Goal: Transaction & Acquisition: Obtain resource

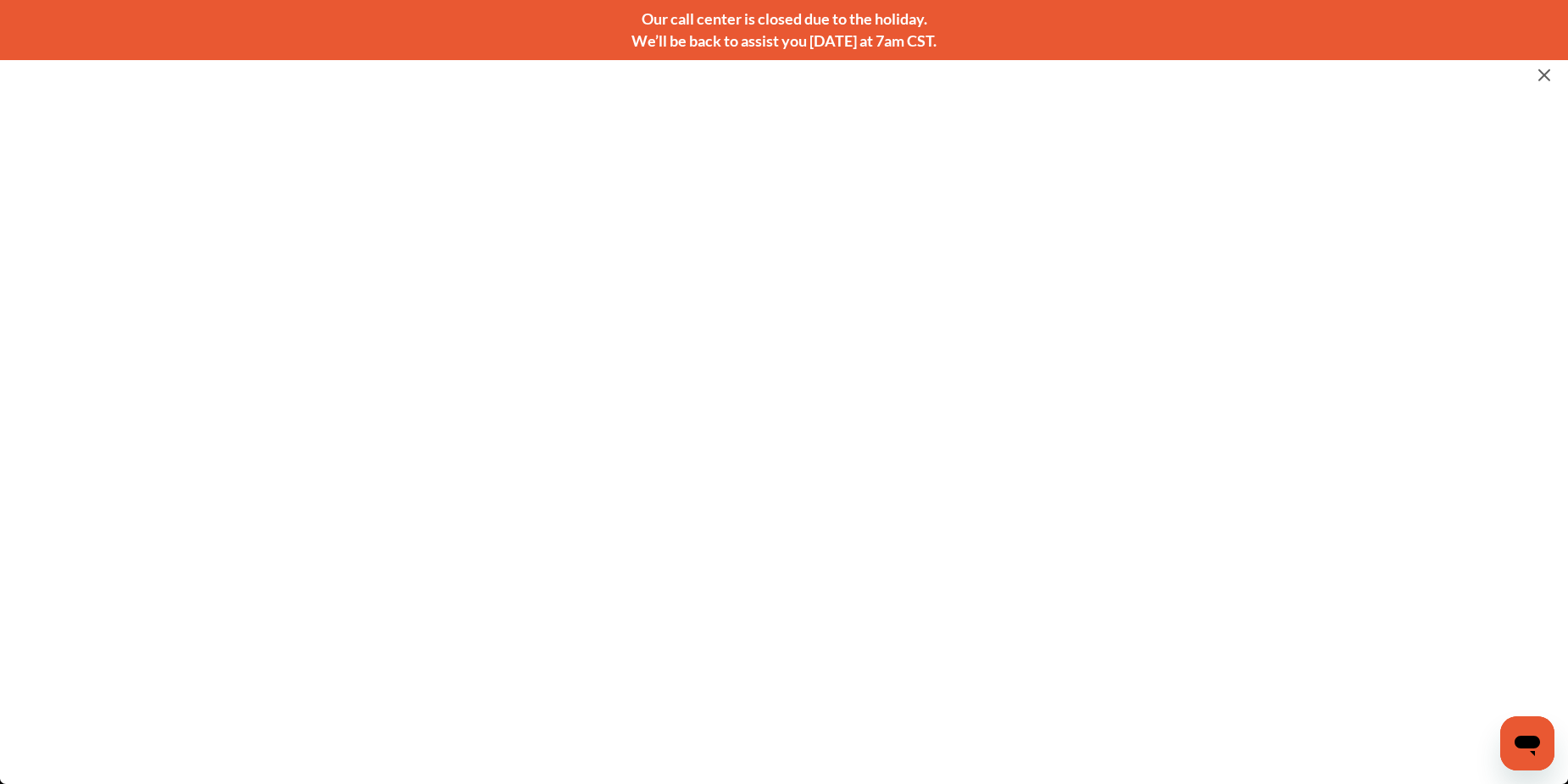
click at [1547, 76] on img at bounding box center [1544, 75] width 21 height 22
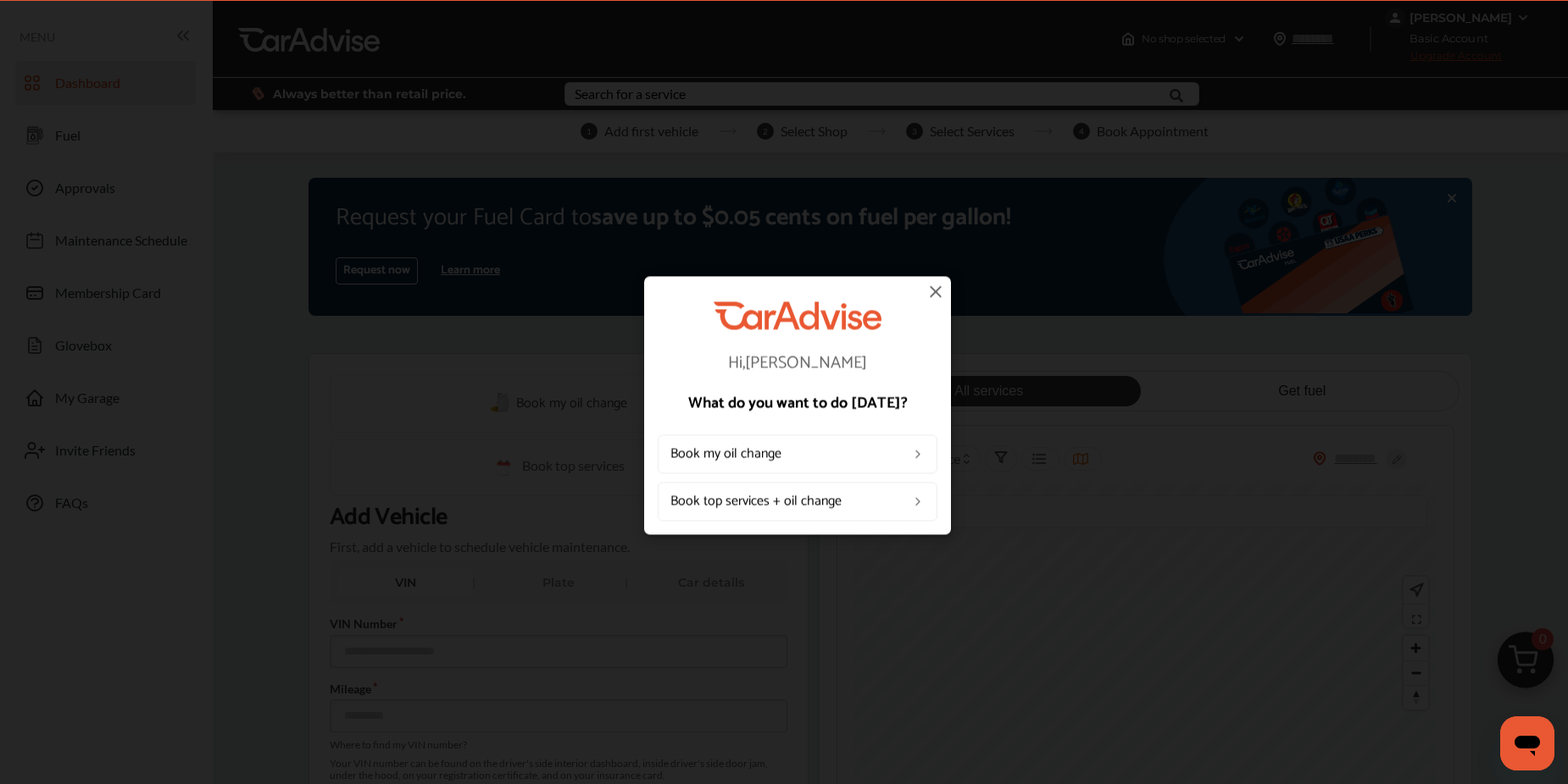
scroll to position [73, 0]
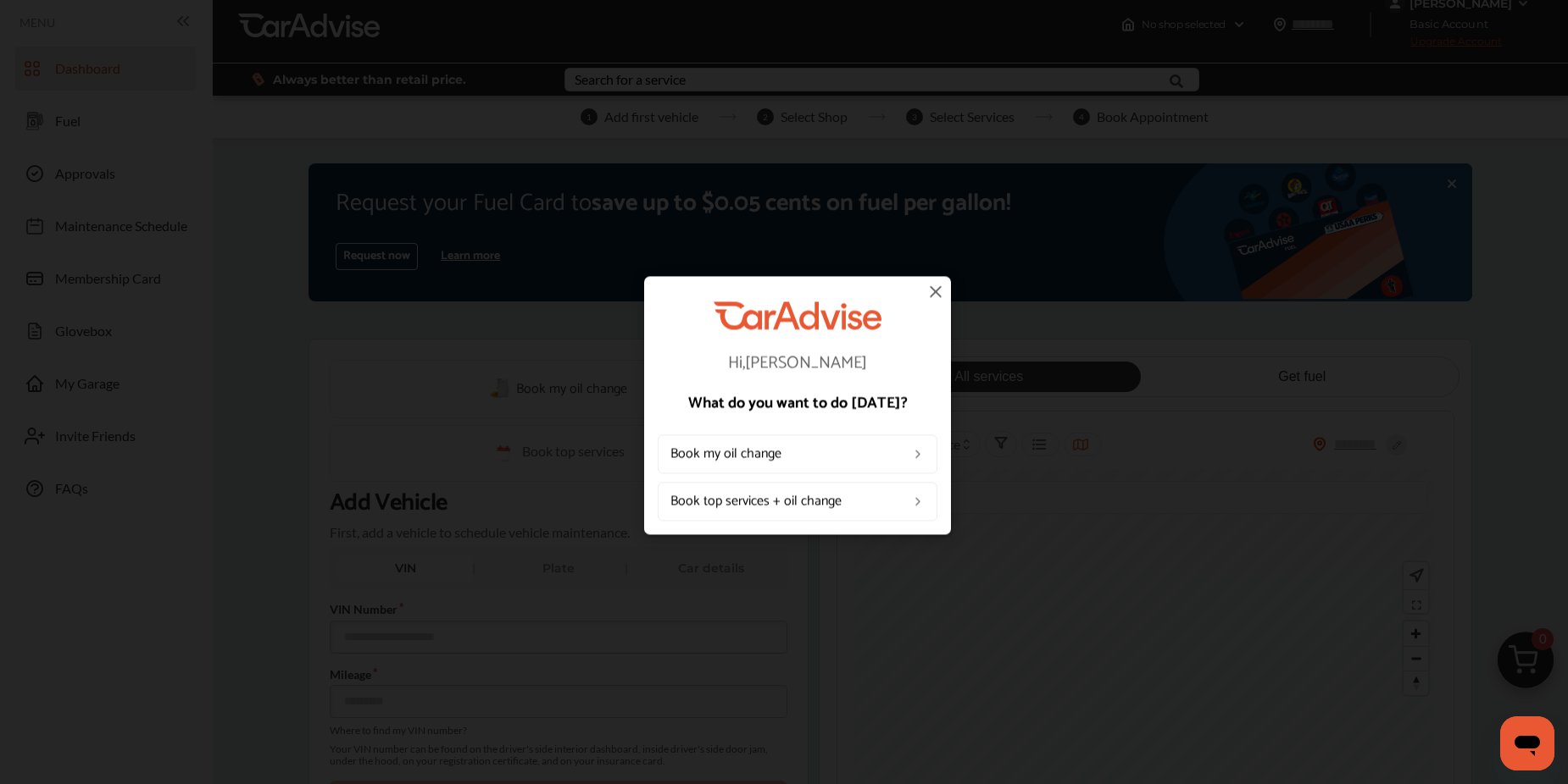
click at [936, 295] on img at bounding box center [935, 291] width 21 height 21
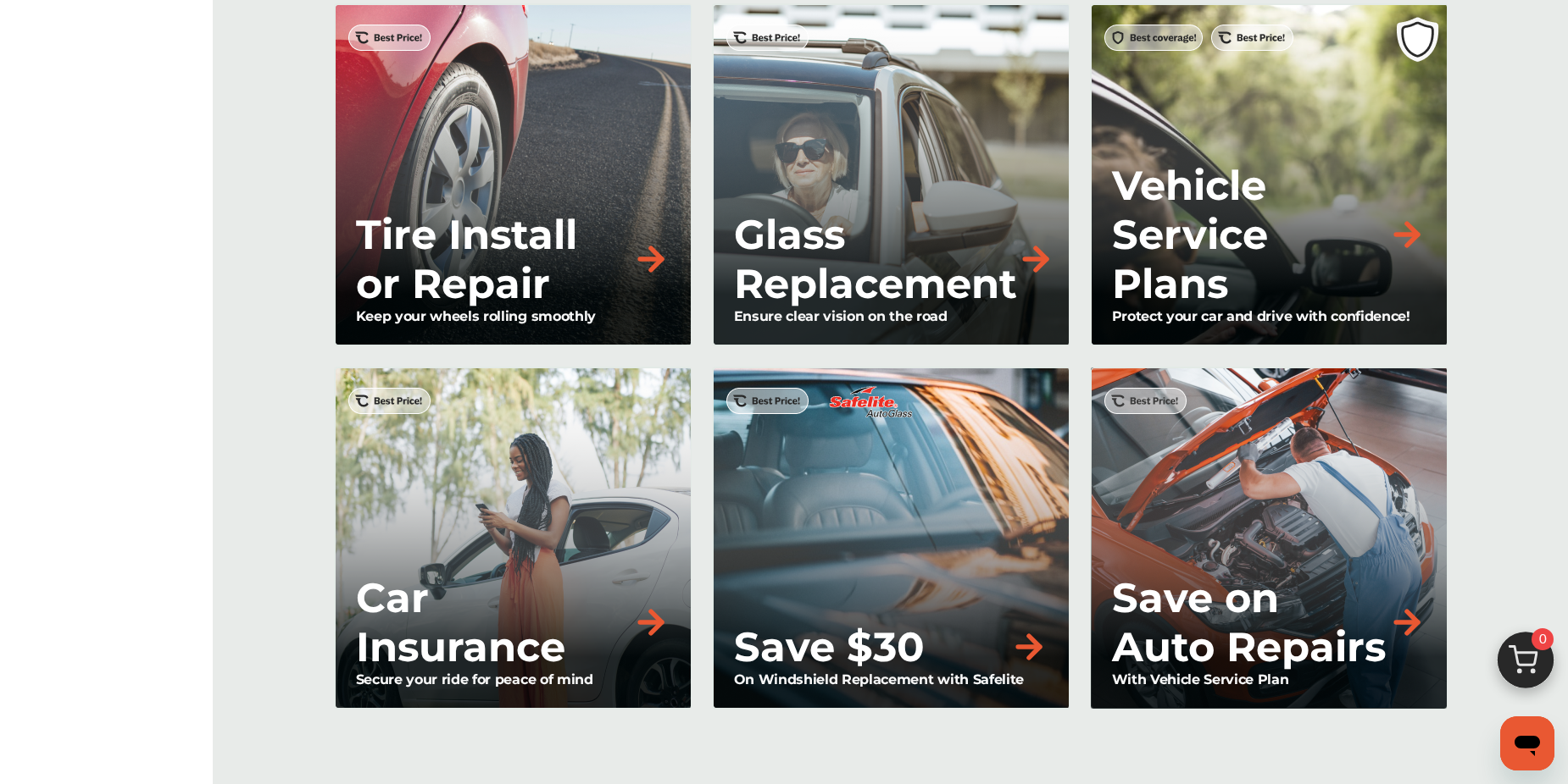
scroll to position [1432, 0]
click at [962, 283] on p "Glass Replacement" at bounding box center [874, 260] width 283 height 99
click at [1045, 257] on img at bounding box center [1036, 260] width 37 height 37
click at [854, 271] on p "Glass Replacement" at bounding box center [874, 260] width 283 height 99
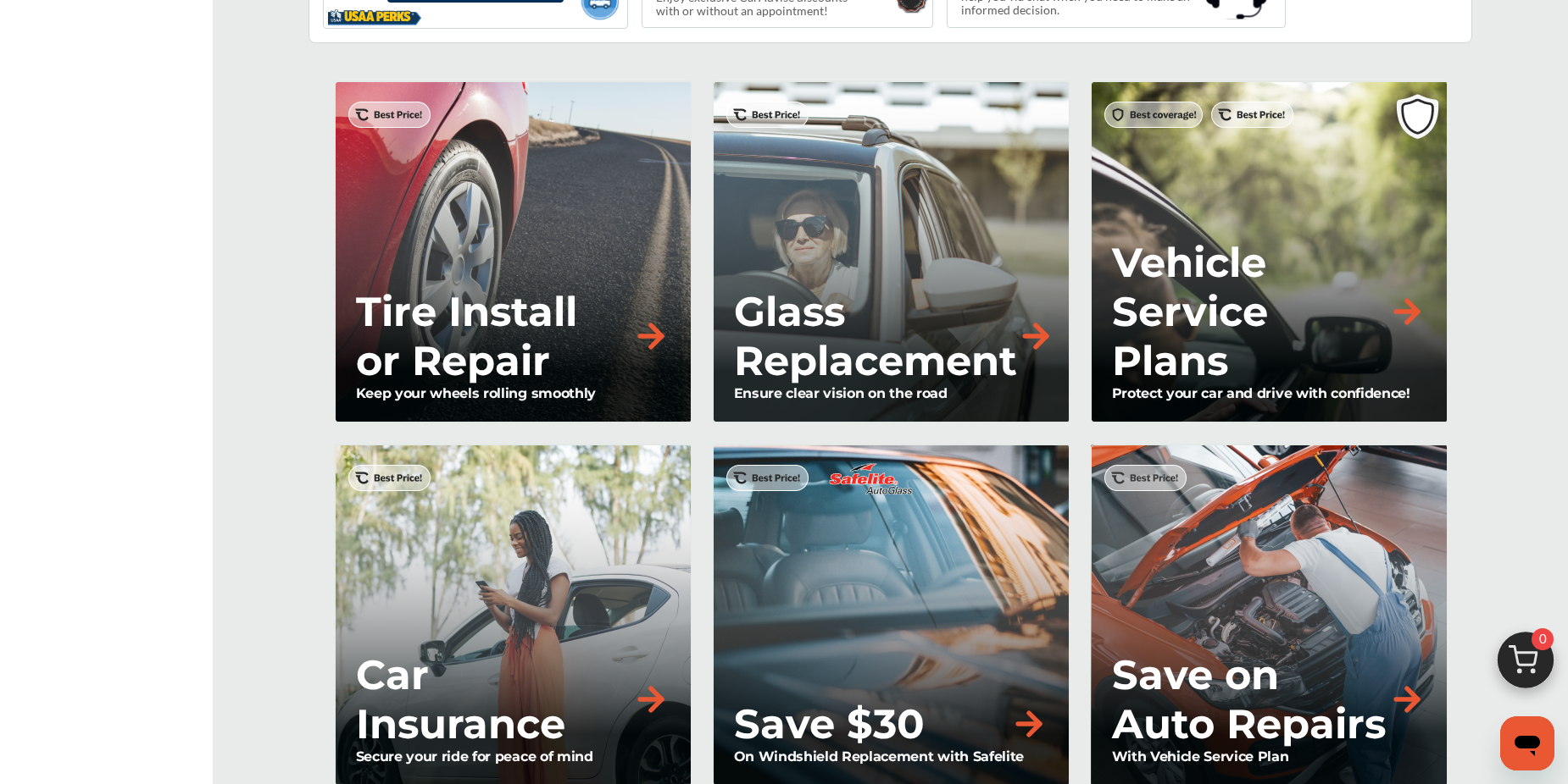
scroll to position [1320, 0]
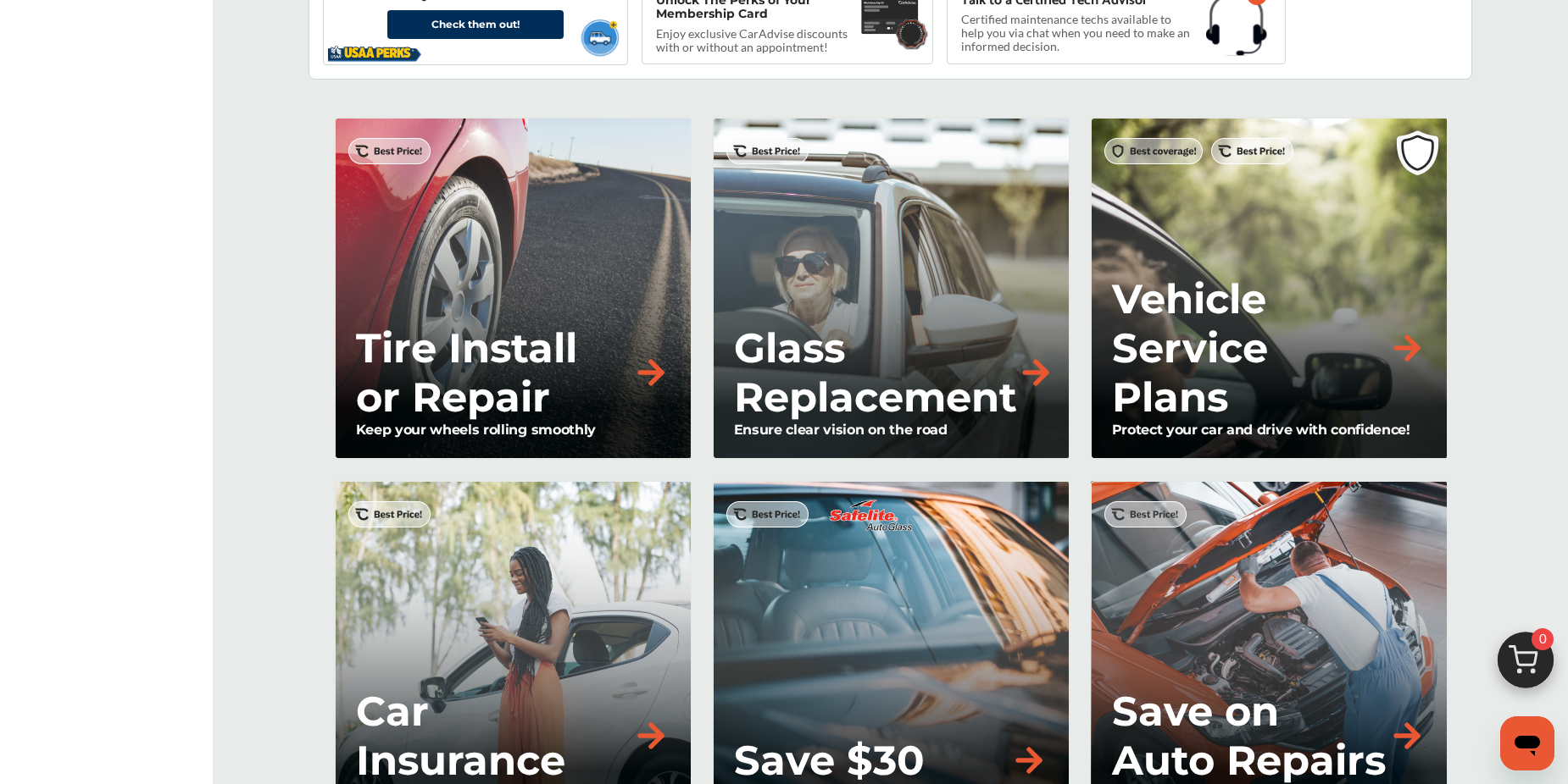
click at [1042, 363] on img at bounding box center [1036, 372] width 37 height 37
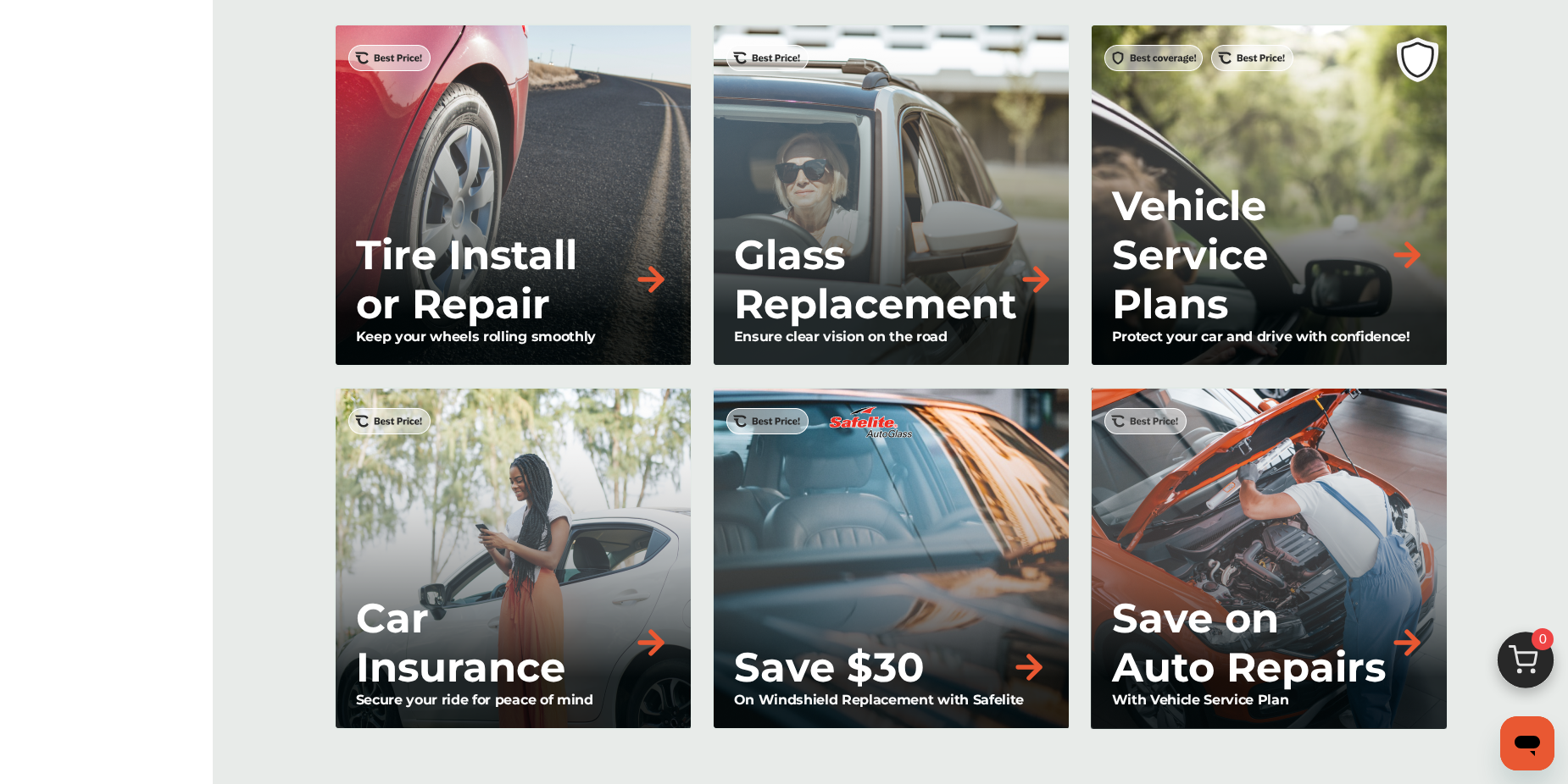
scroll to position [1402, 0]
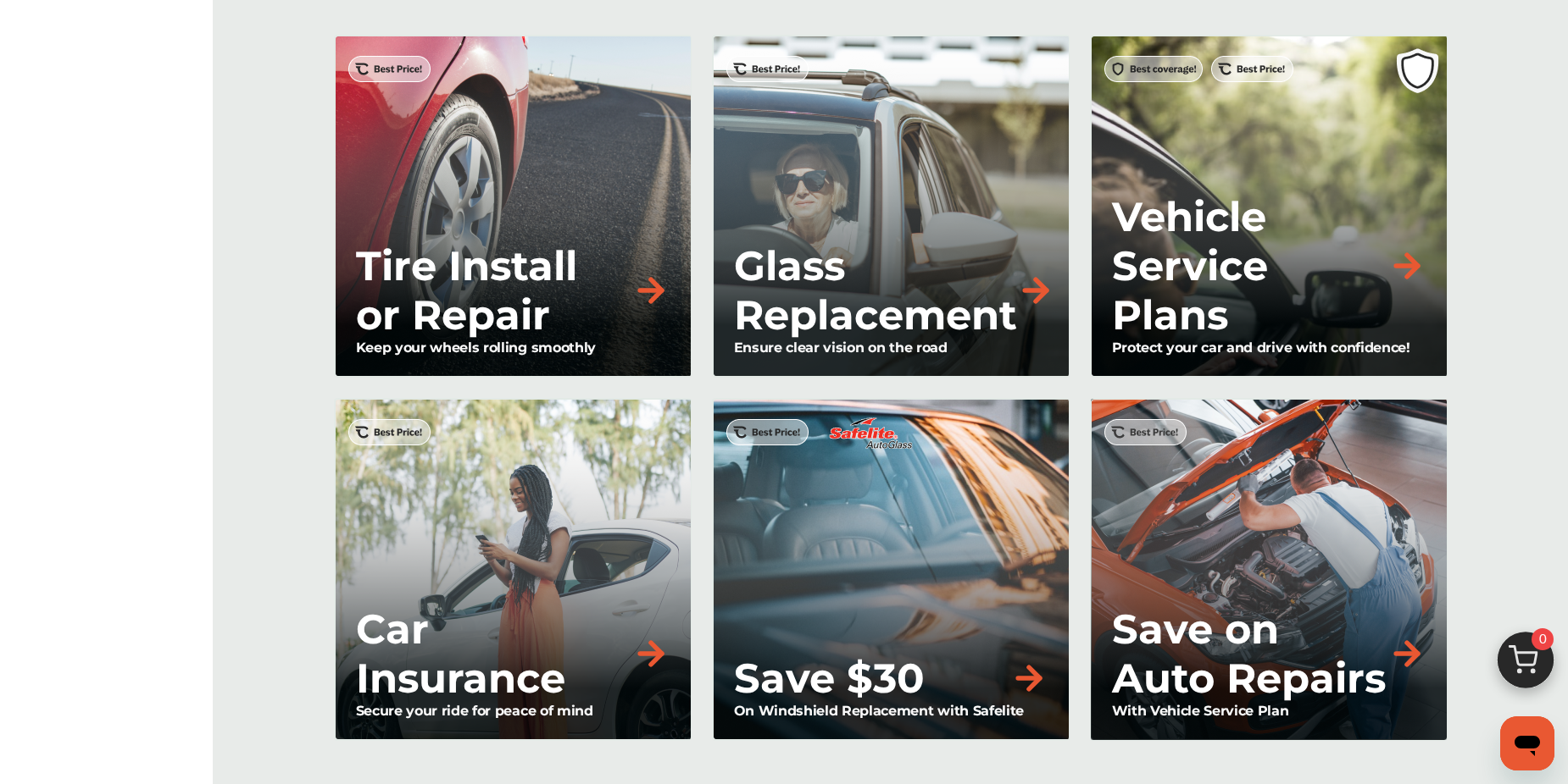
click at [987, 297] on p "Glass Replacement" at bounding box center [874, 290] width 283 height 99
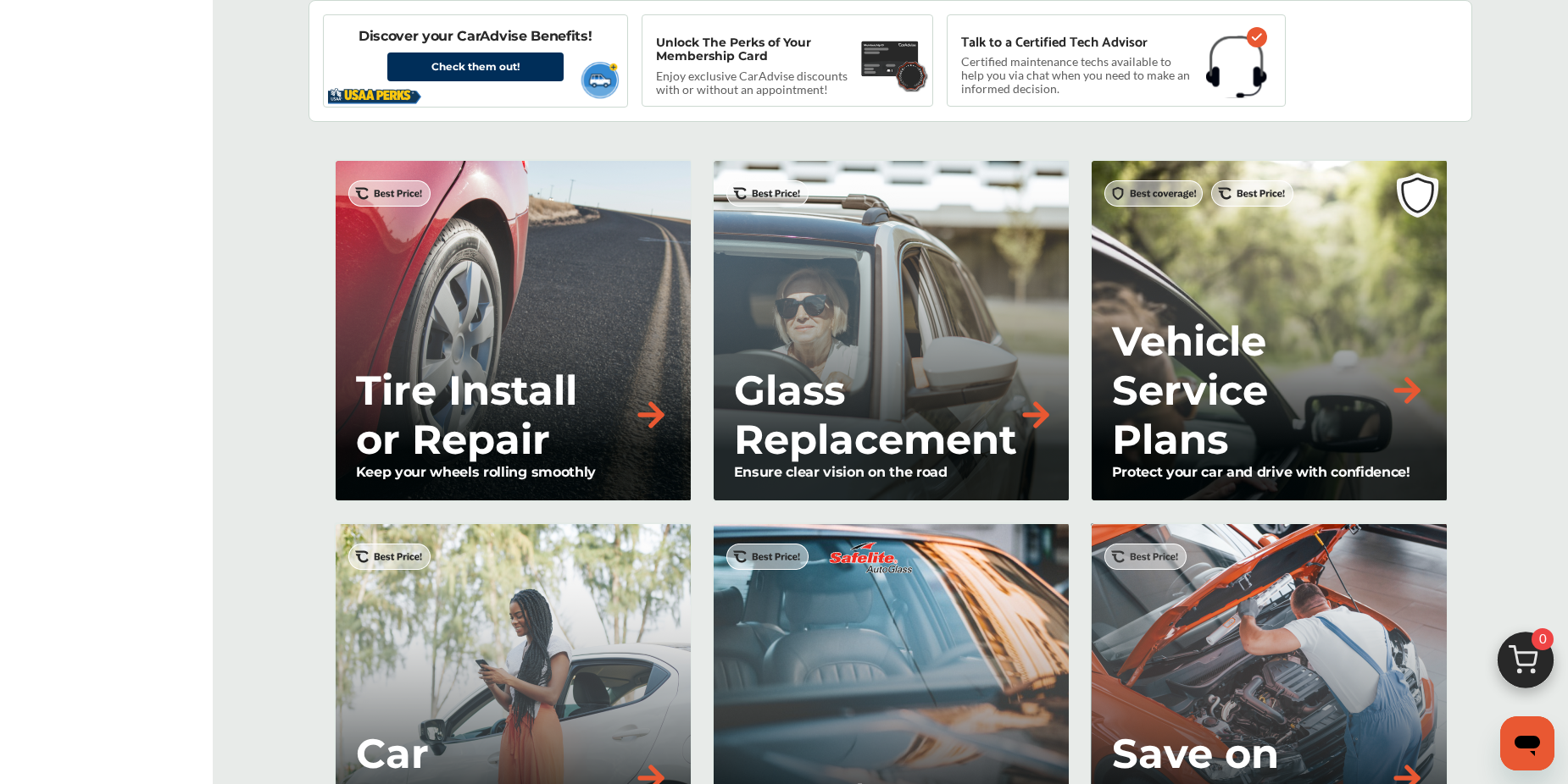
scroll to position [1285, 0]
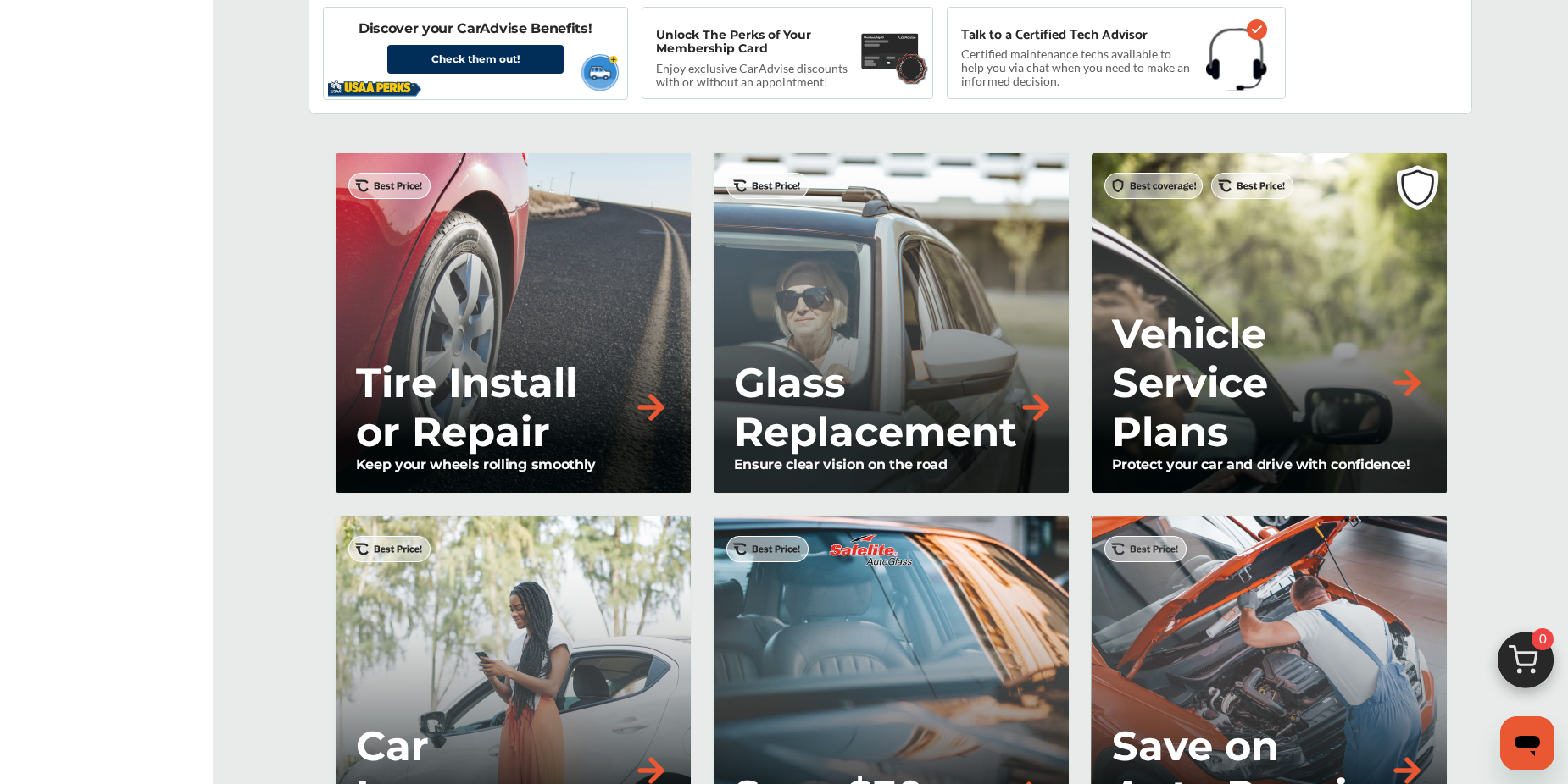
click at [1025, 405] on img at bounding box center [1036, 408] width 37 height 37
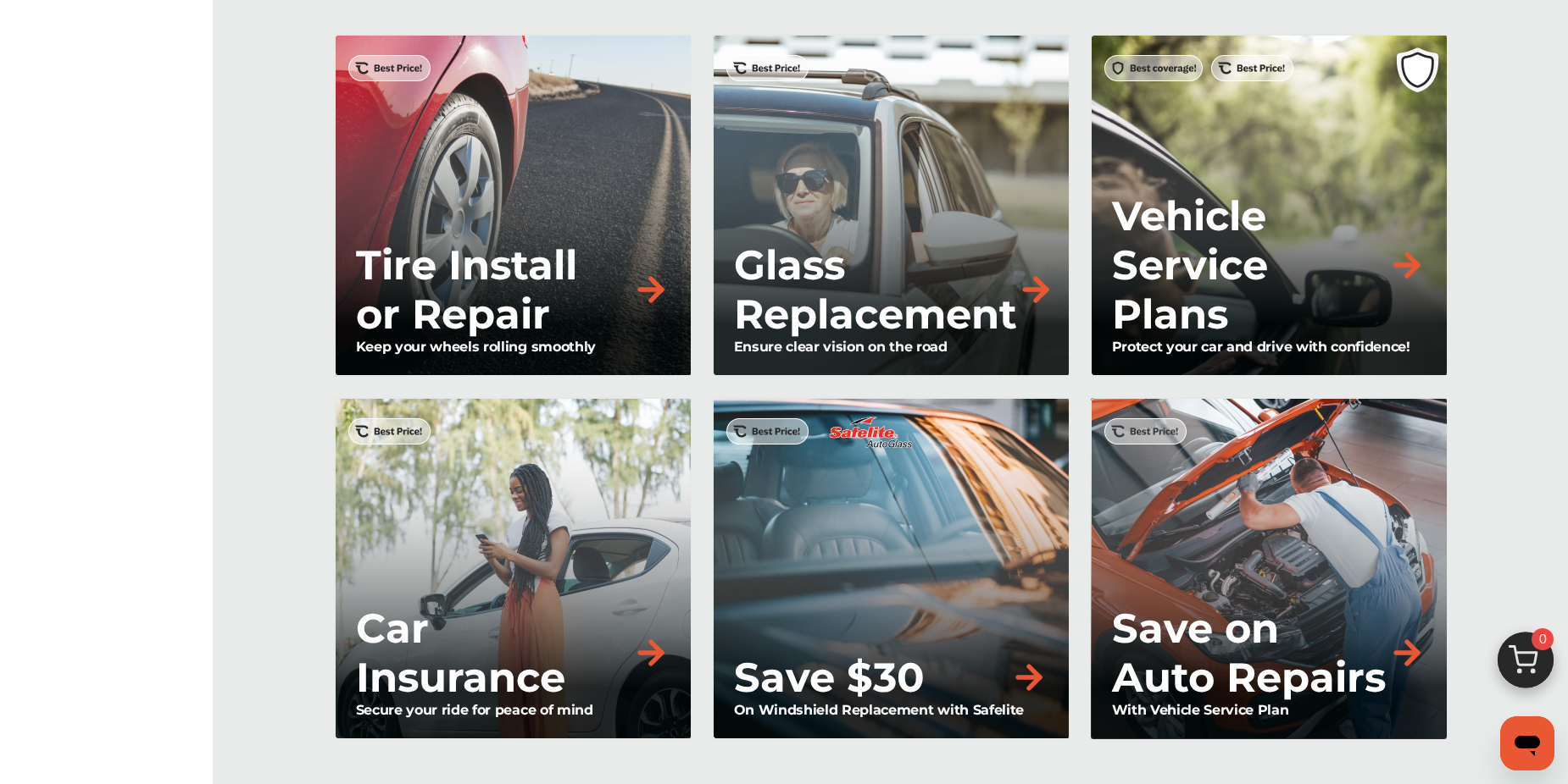
scroll to position [1399, 0]
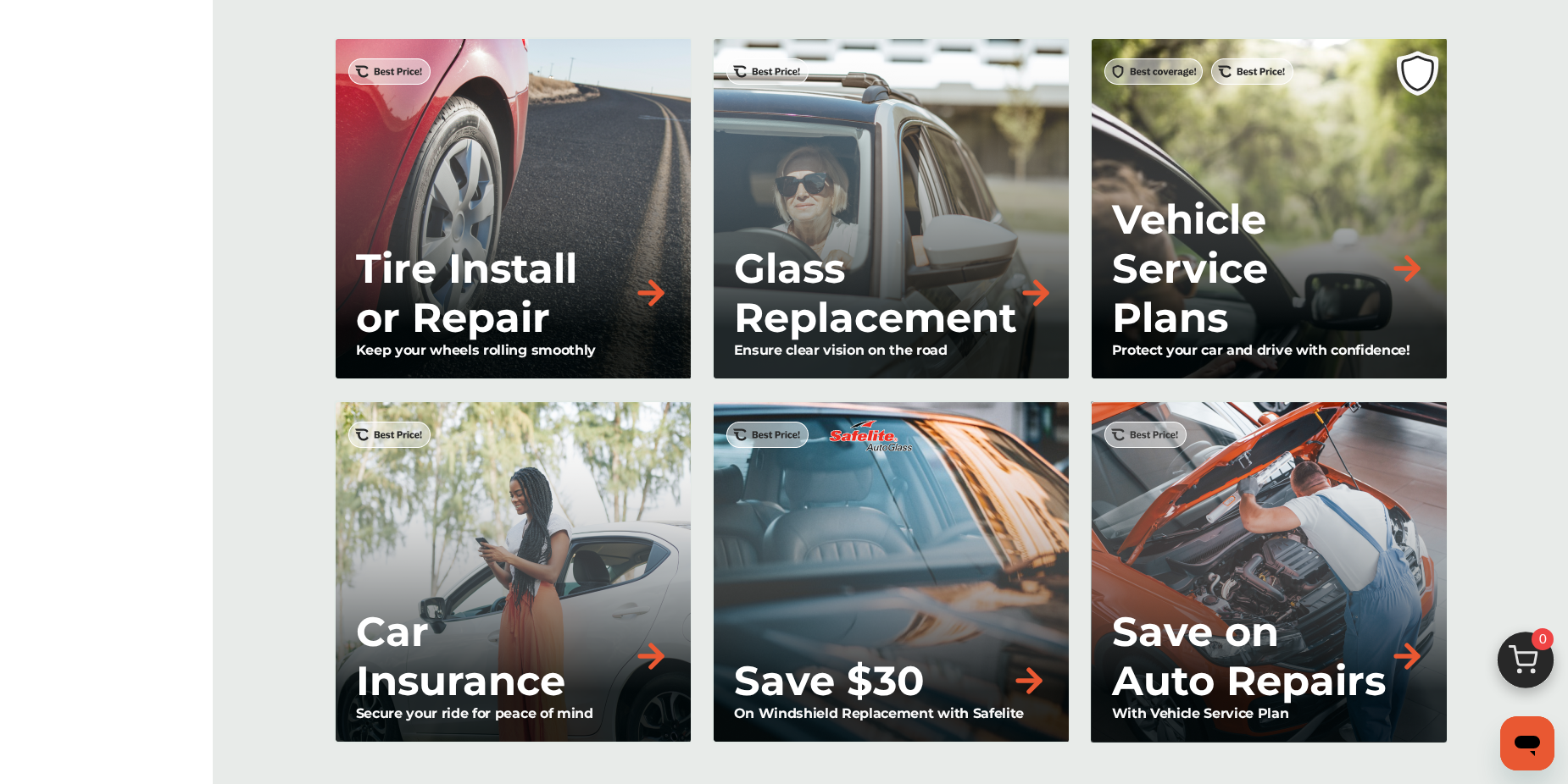
click at [1041, 297] on img at bounding box center [1036, 293] width 37 height 37
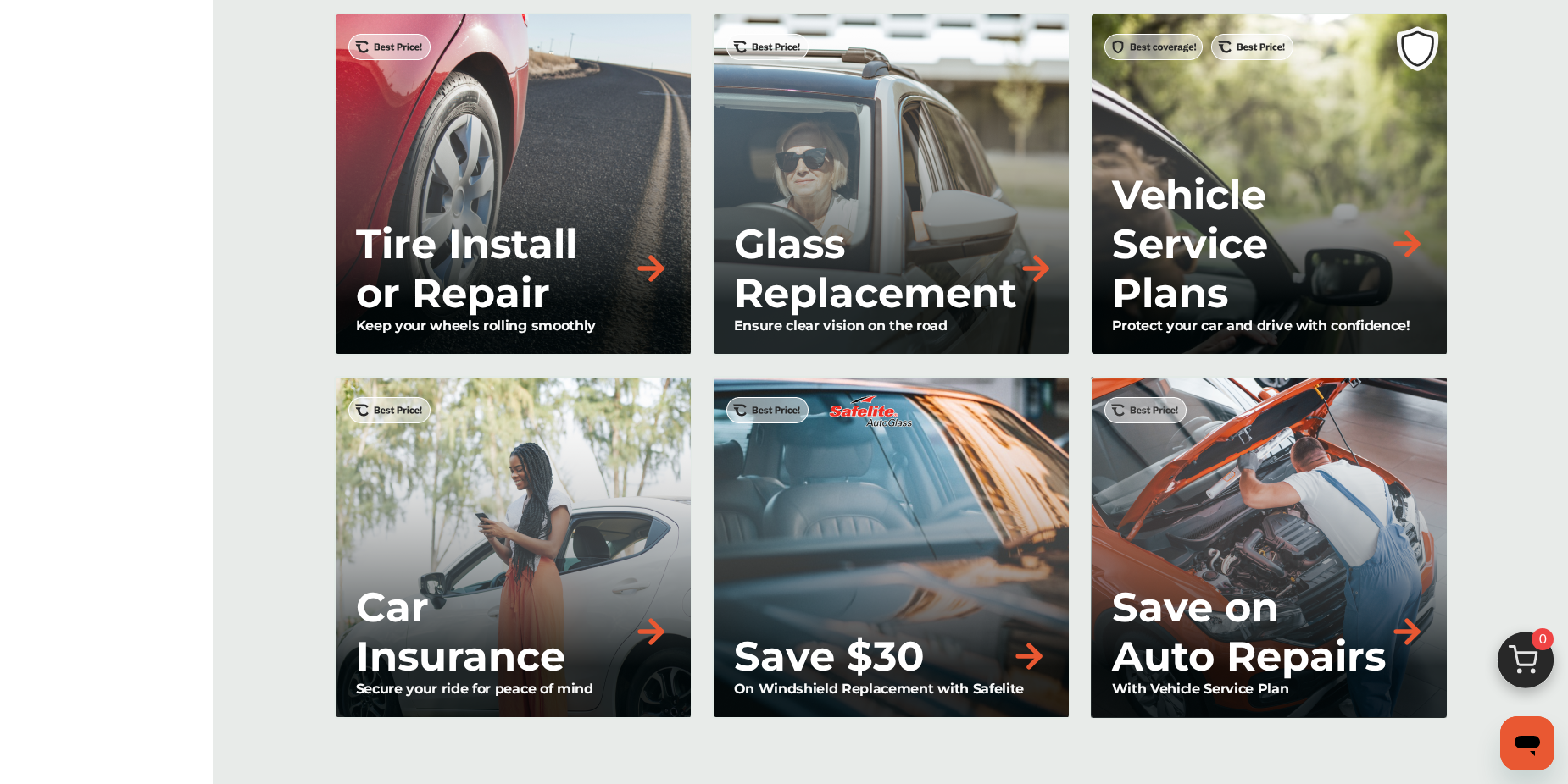
scroll to position [1430, 0]
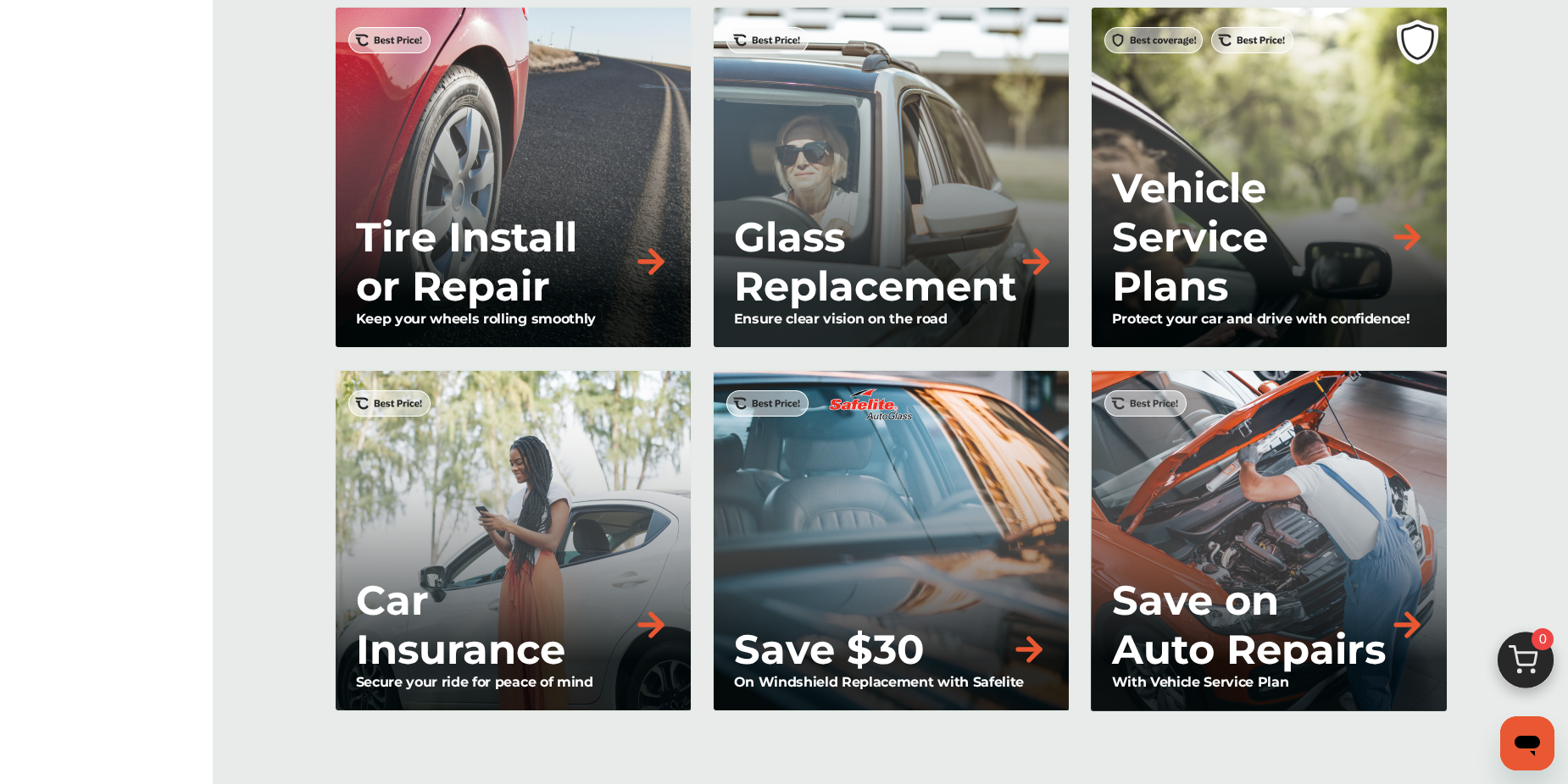
click at [1038, 628] on div "Save $30" at bounding box center [890, 649] width 314 height 49
click at [1033, 253] on img at bounding box center [1036, 262] width 37 height 37
click at [1035, 267] on img at bounding box center [1036, 262] width 37 height 37
click at [1034, 635] on img at bounding box center [1029, 649] width 37 height 37
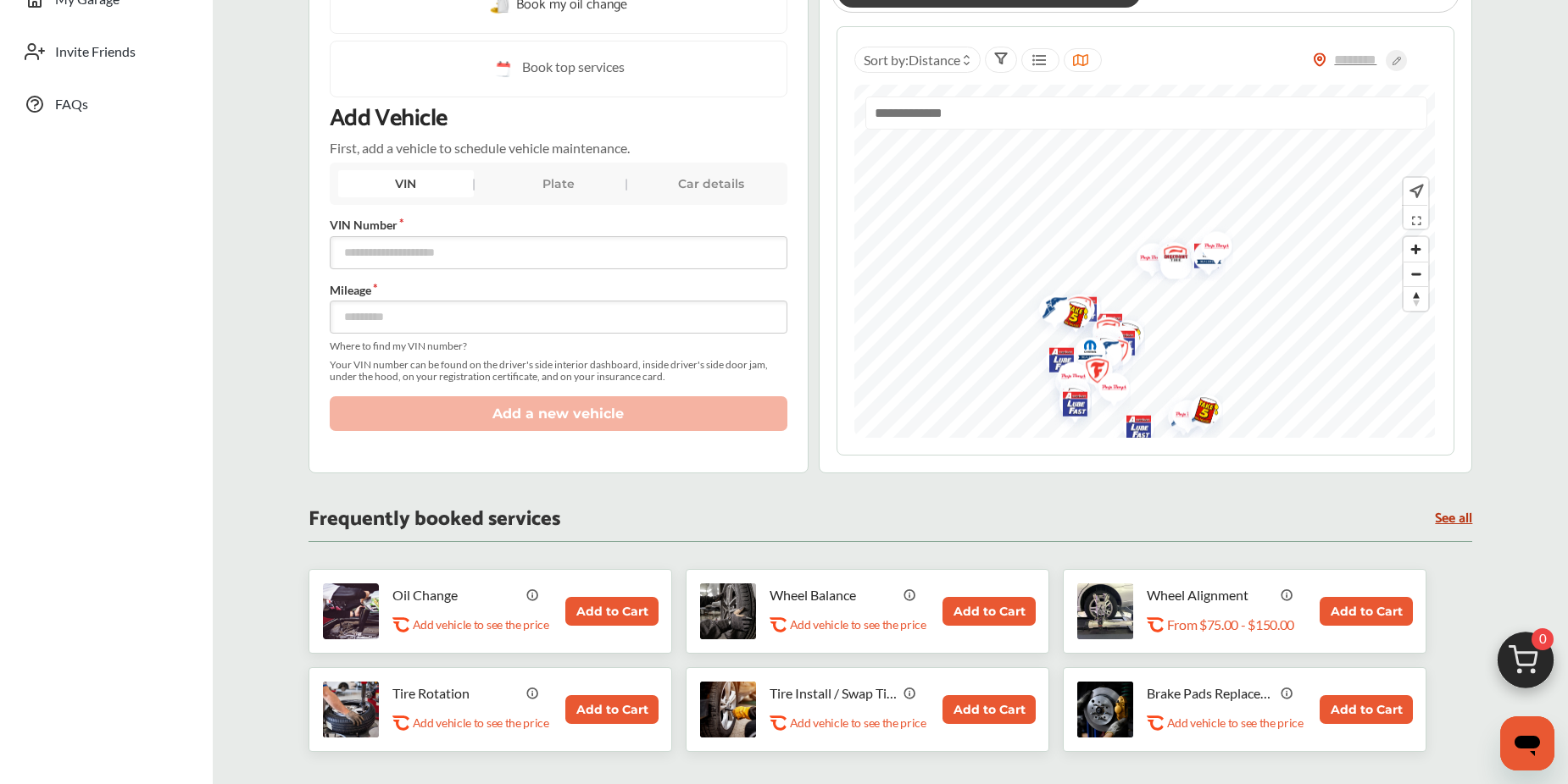
scroll to position [0, 0]
